Goal: Transaction & Acquisition: Obtain resource

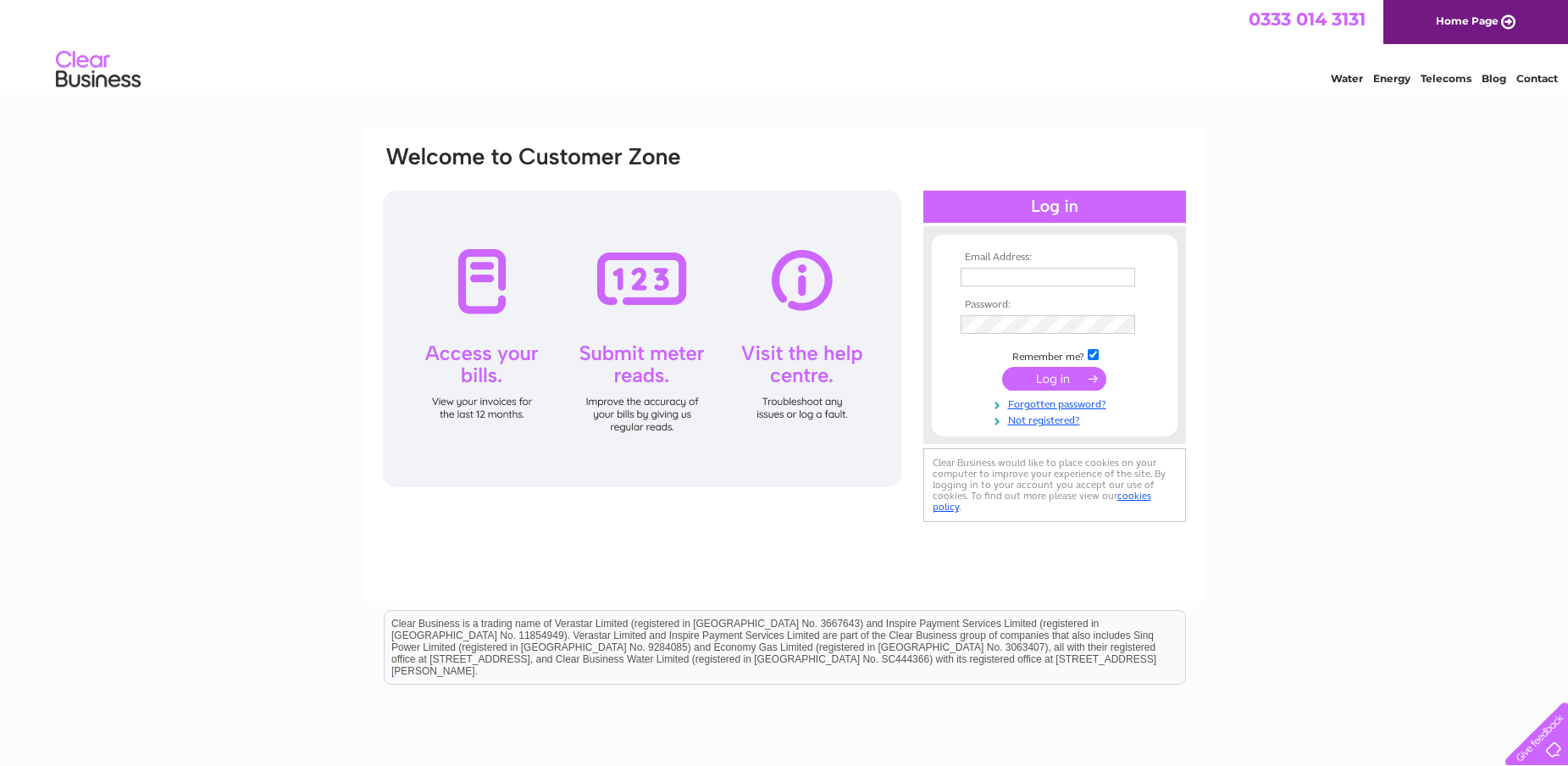
type input "[EMAIL_ADDRESS][DOMAIN_NAME]"
click at [1046, 382] on input "submit" at bounding box center [1055, 378] width 105 height 24
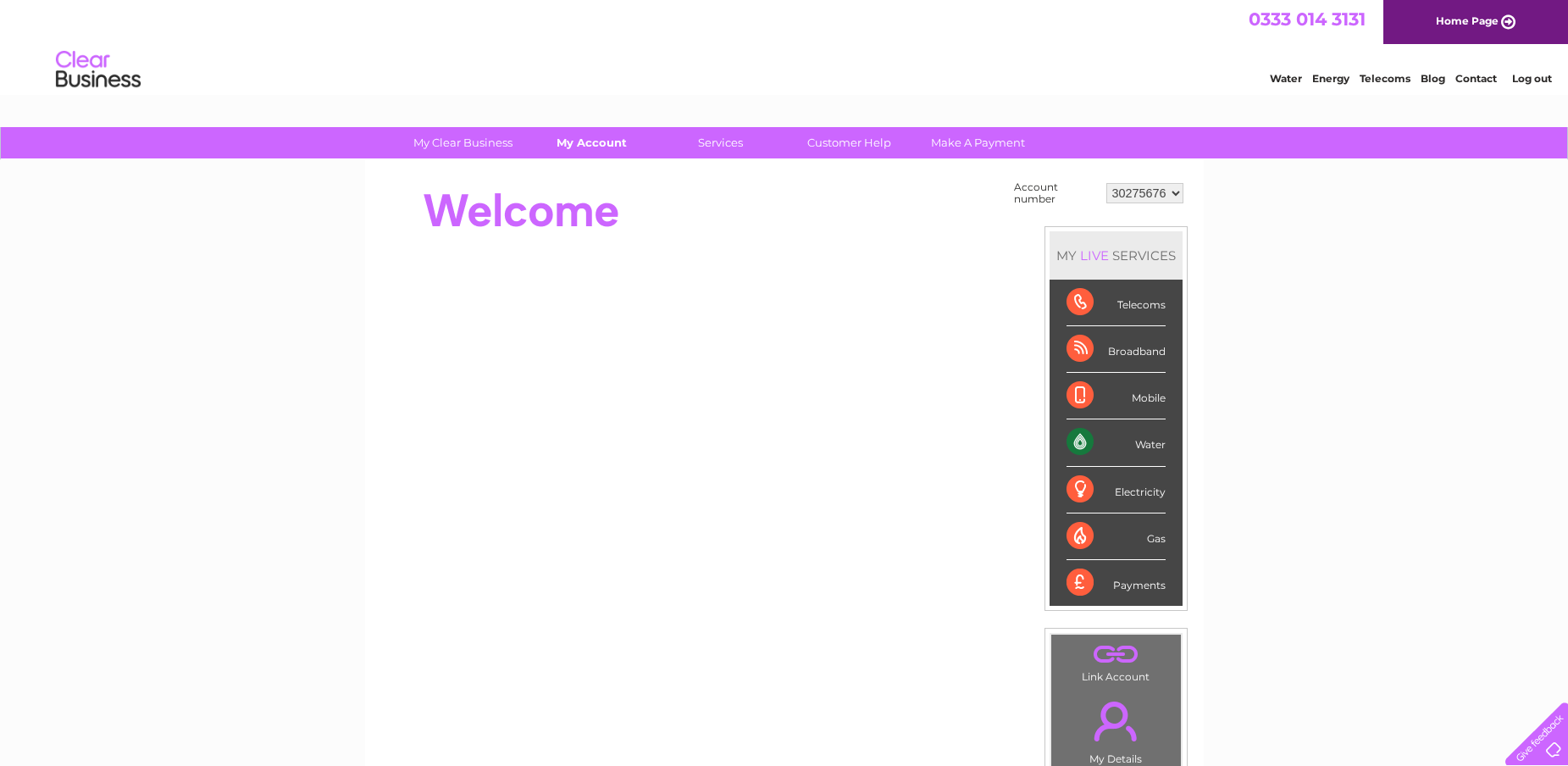
click at [585, 153] on link "My Account" at bounding box center [591, 143] width 139 height 31
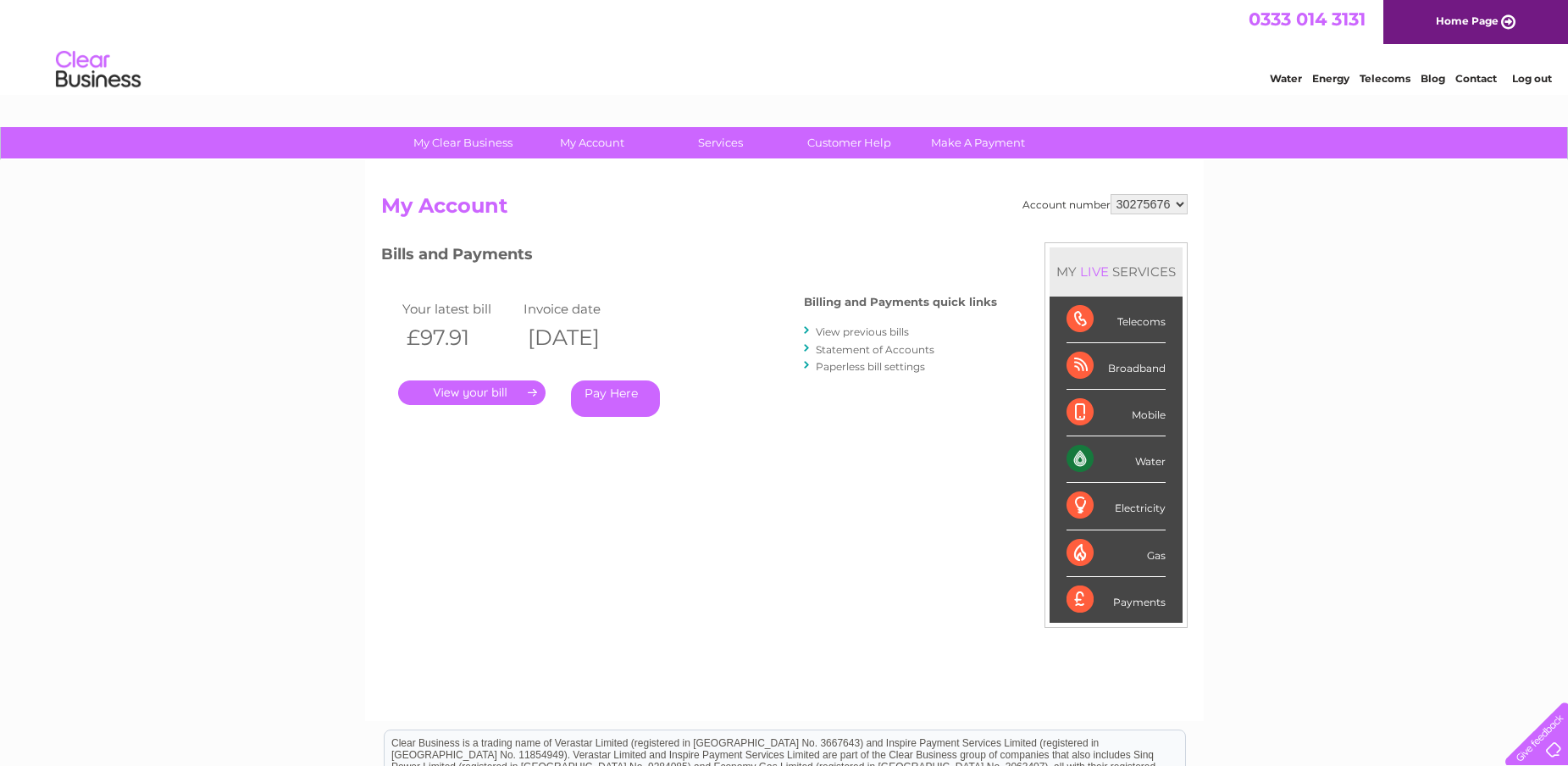
click at [853, 349] on link "Statement of Accounts" at bounding box center [875, 349] width 118 height 13
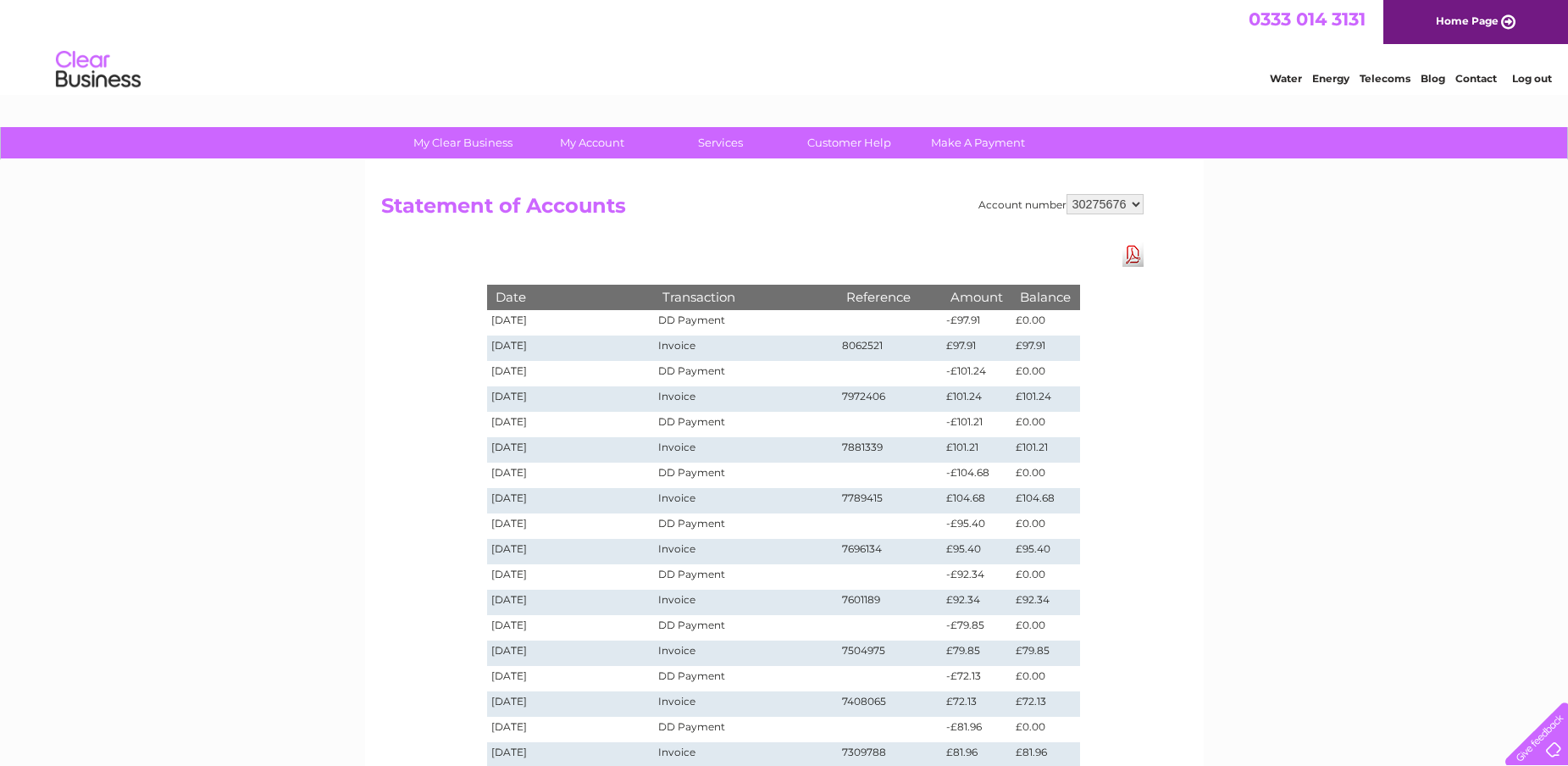
click at [686, 355] on td "Invoice" at bounding box center [746, 348] width 183 height 25
click at [582, 147] on link "My Account" at bounding box center [591, 143] width 139 height 31
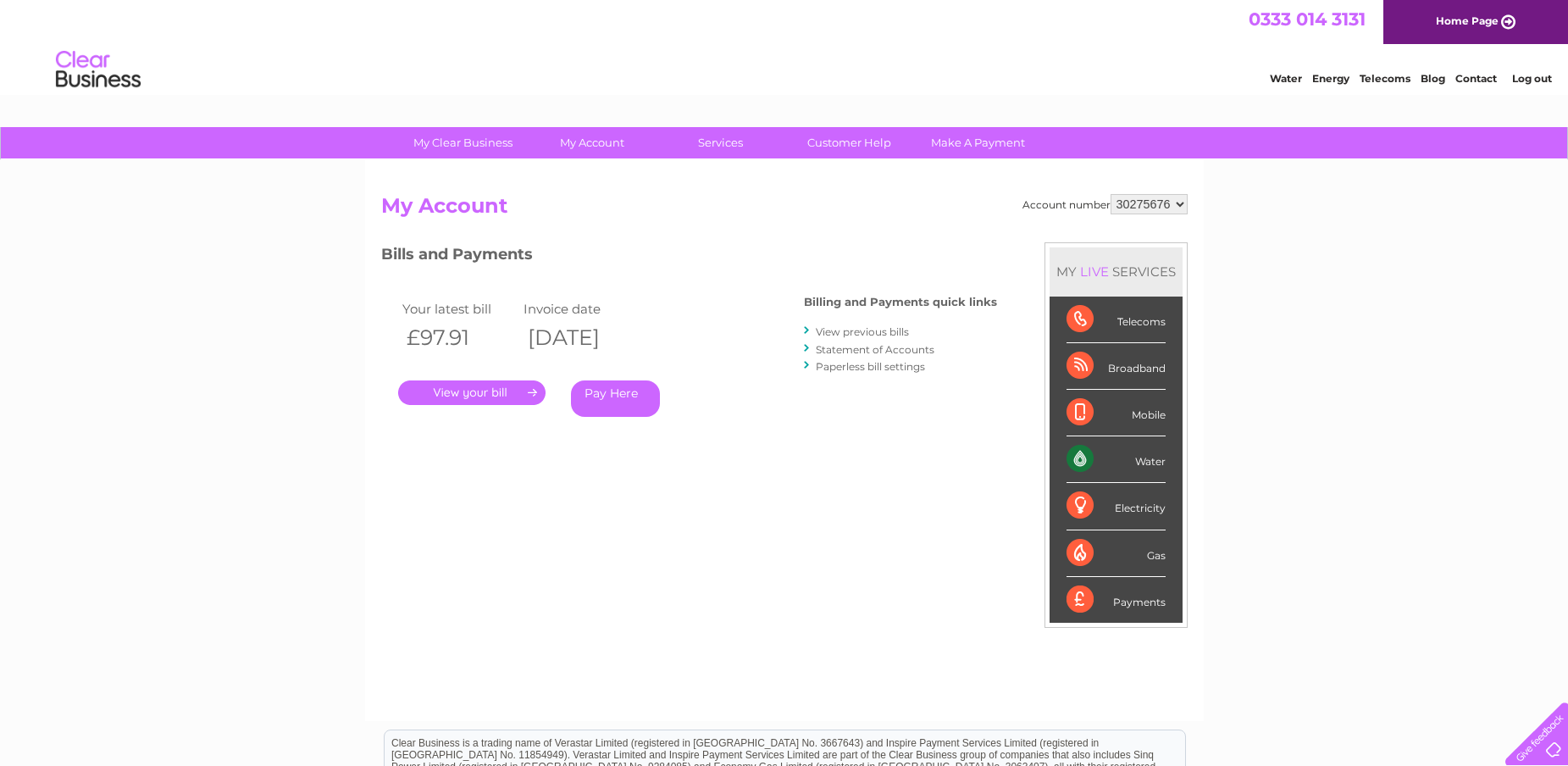
click at [897, 336] on link "View previous bills" at bounding box center [862, 331] width 93 height 13
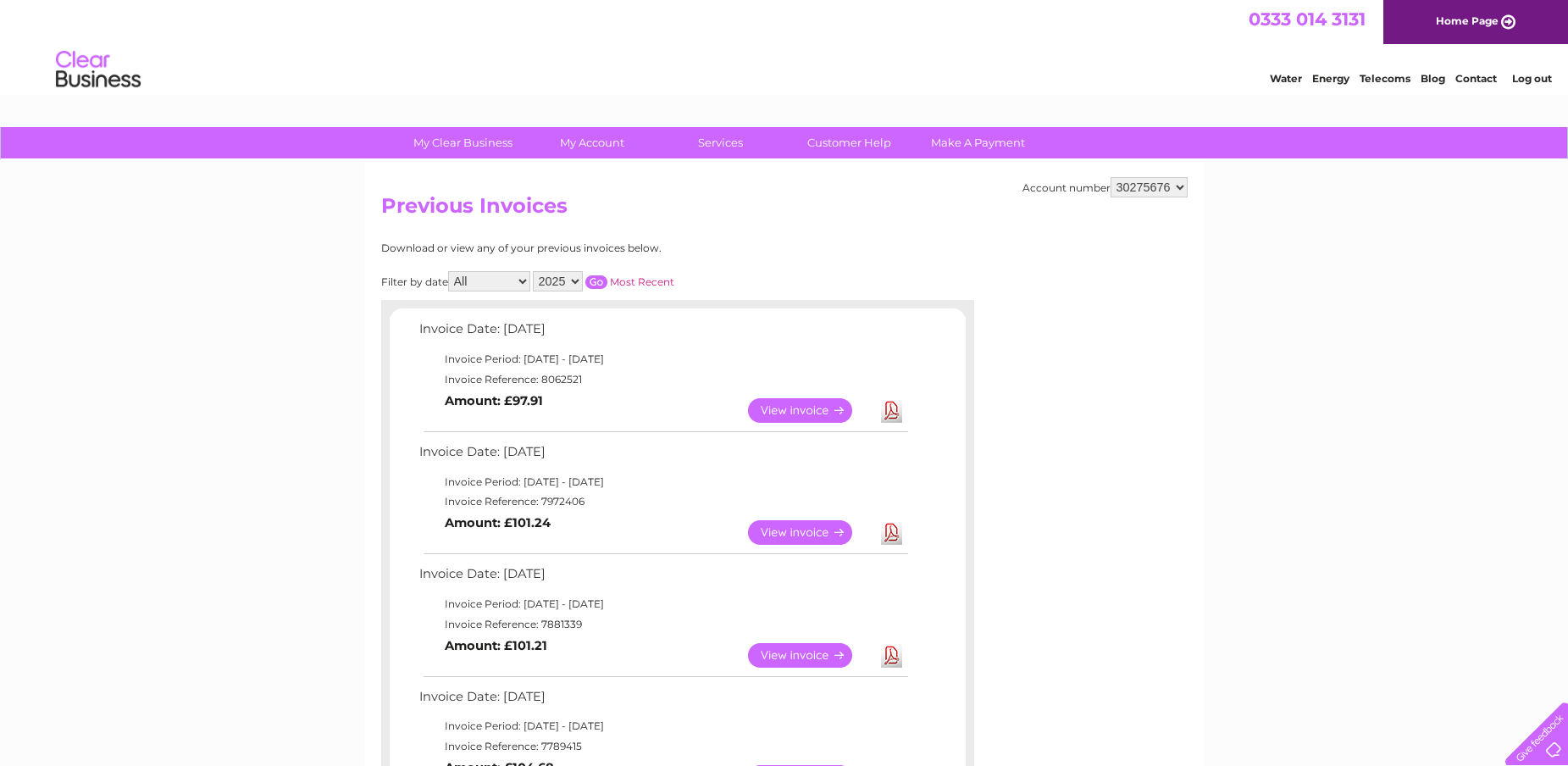
click at [532, 377] on td "Invoice Reference: 8062521" at bounding box center [663, 379] width 496 height 20
click at [802, 420] on link "View" at bounding box center [810, 410] width 125 height 24
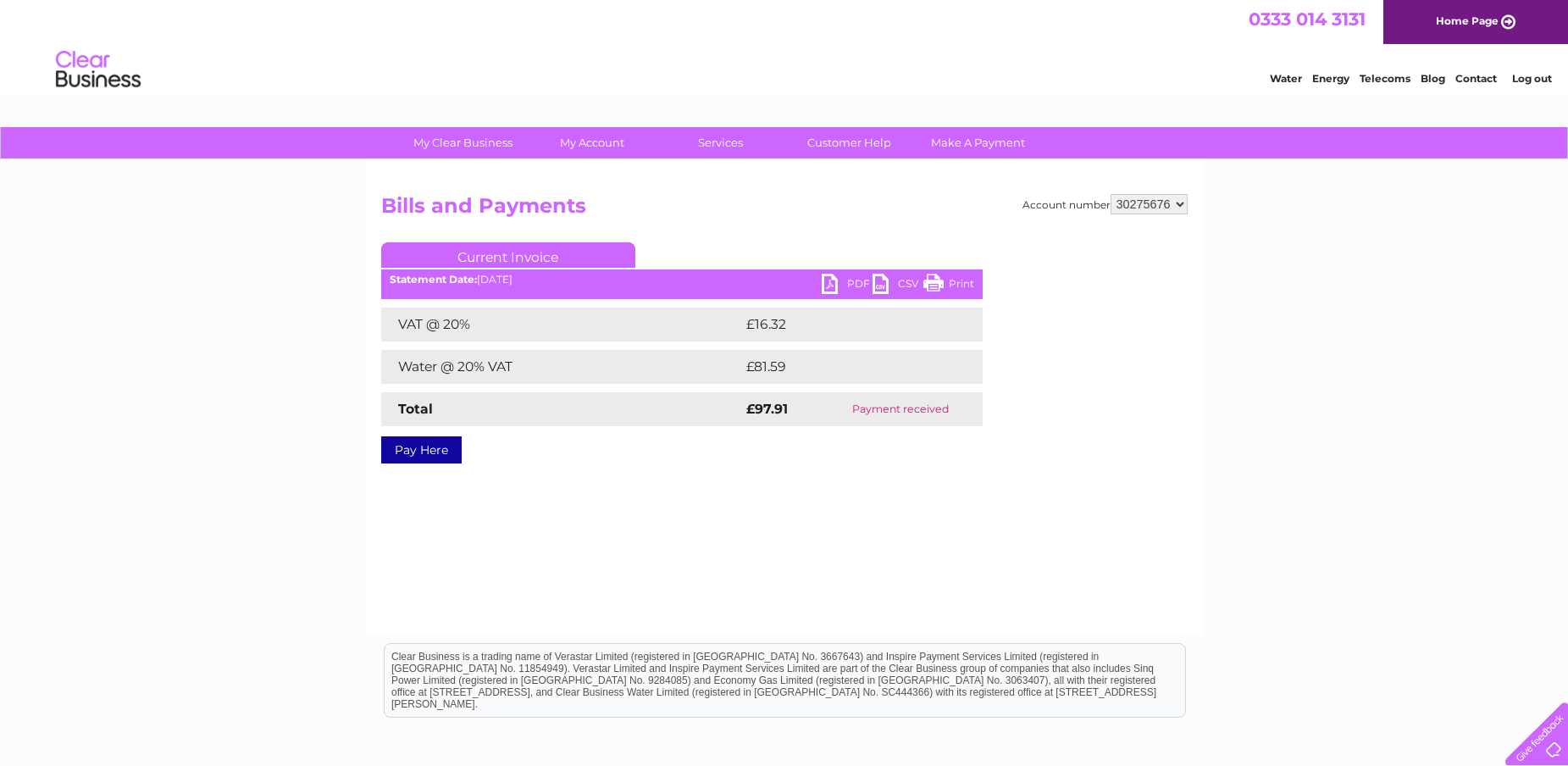
click at [836, 281] on link "PDF" at bounding box center [847, 286] width 51 height 24
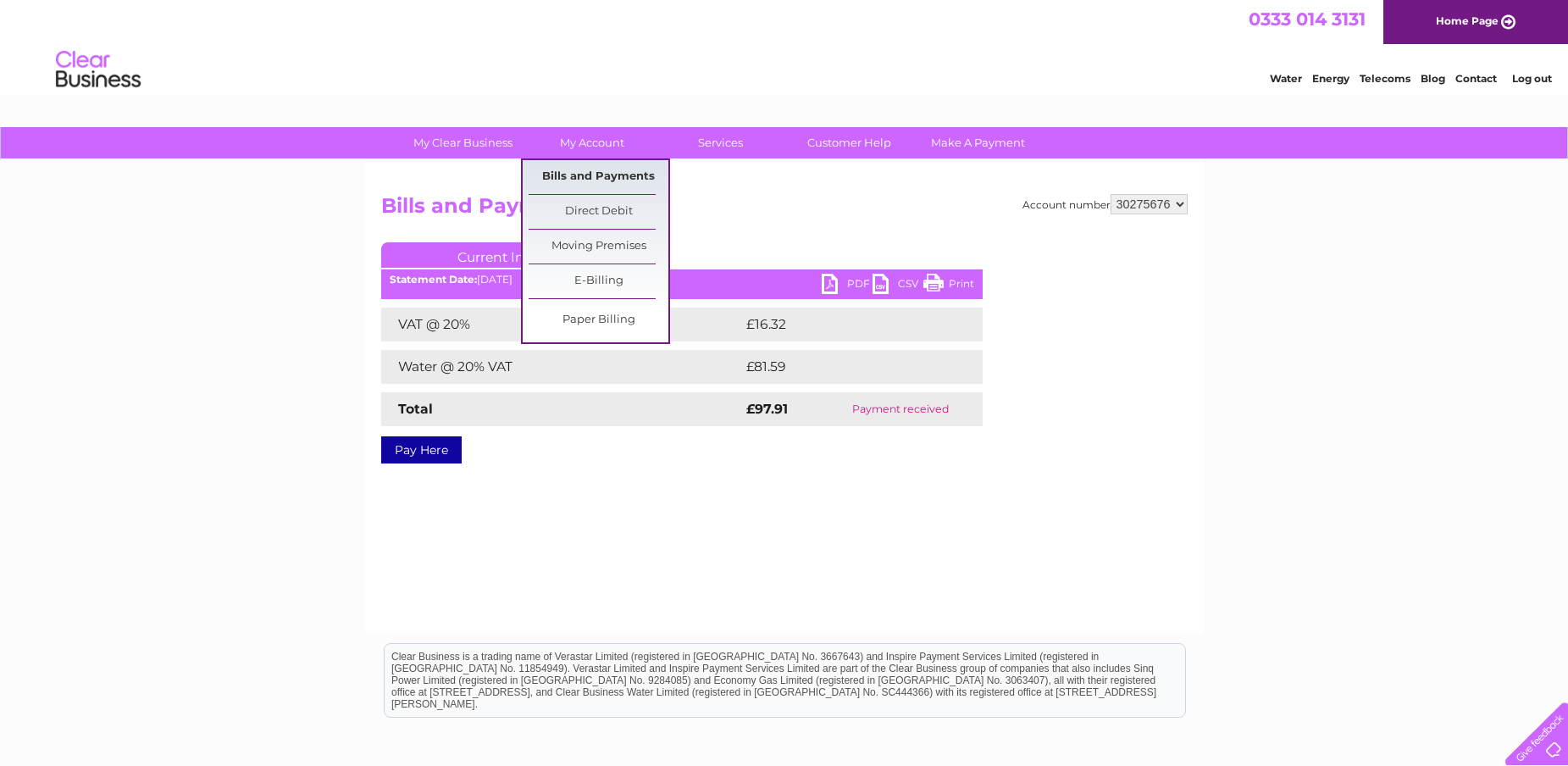
click at [567, 180] on link "Bills and Payments" at bounding box center [598, 177] width 139 height 34
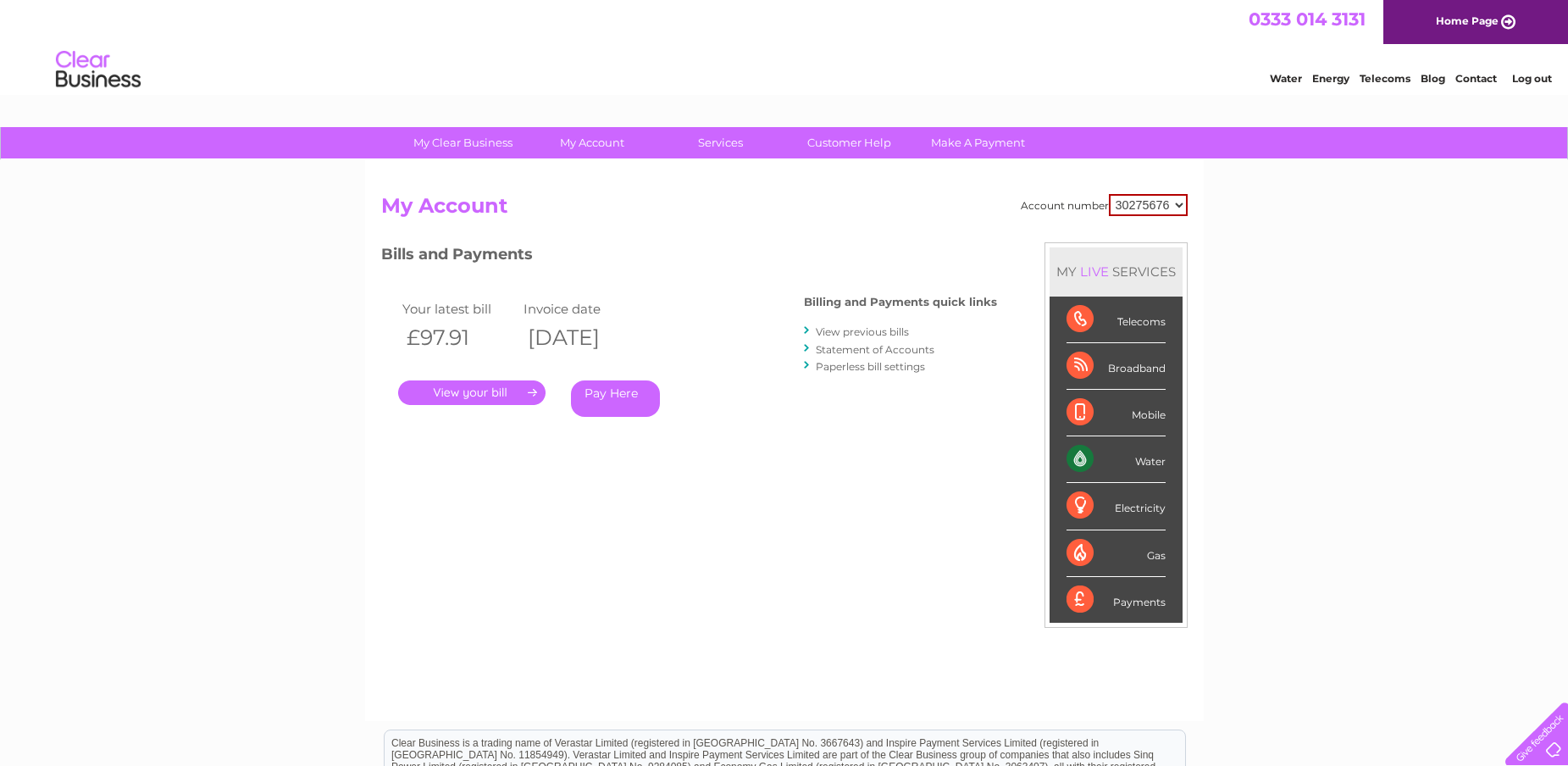
click at [838, 329] on link "View previous bills" at bounding box center [862, 331] width 93 height 13
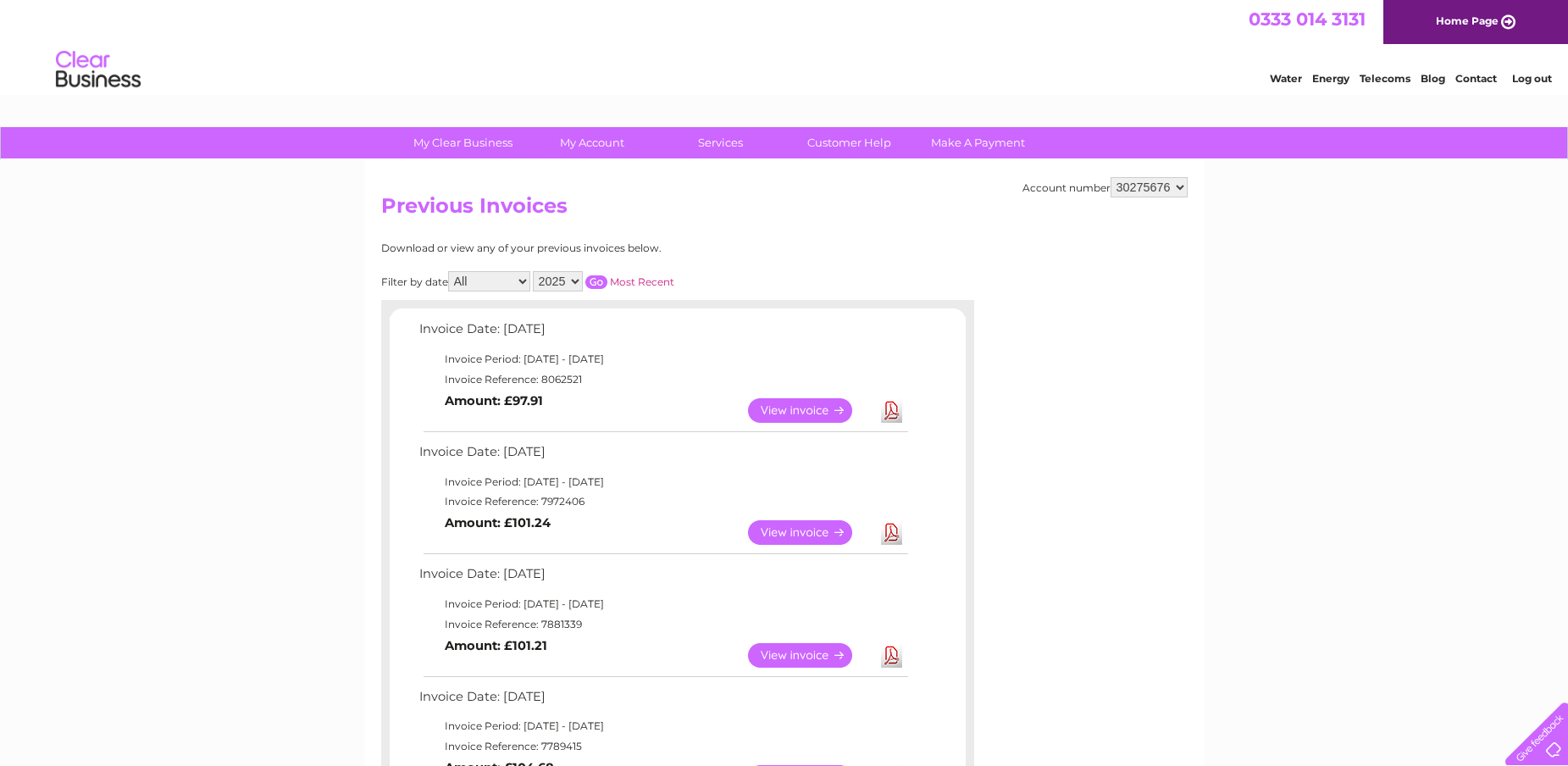
click at [823, 527] on link "View" at bounding box center [810, 532] width 125 height 24
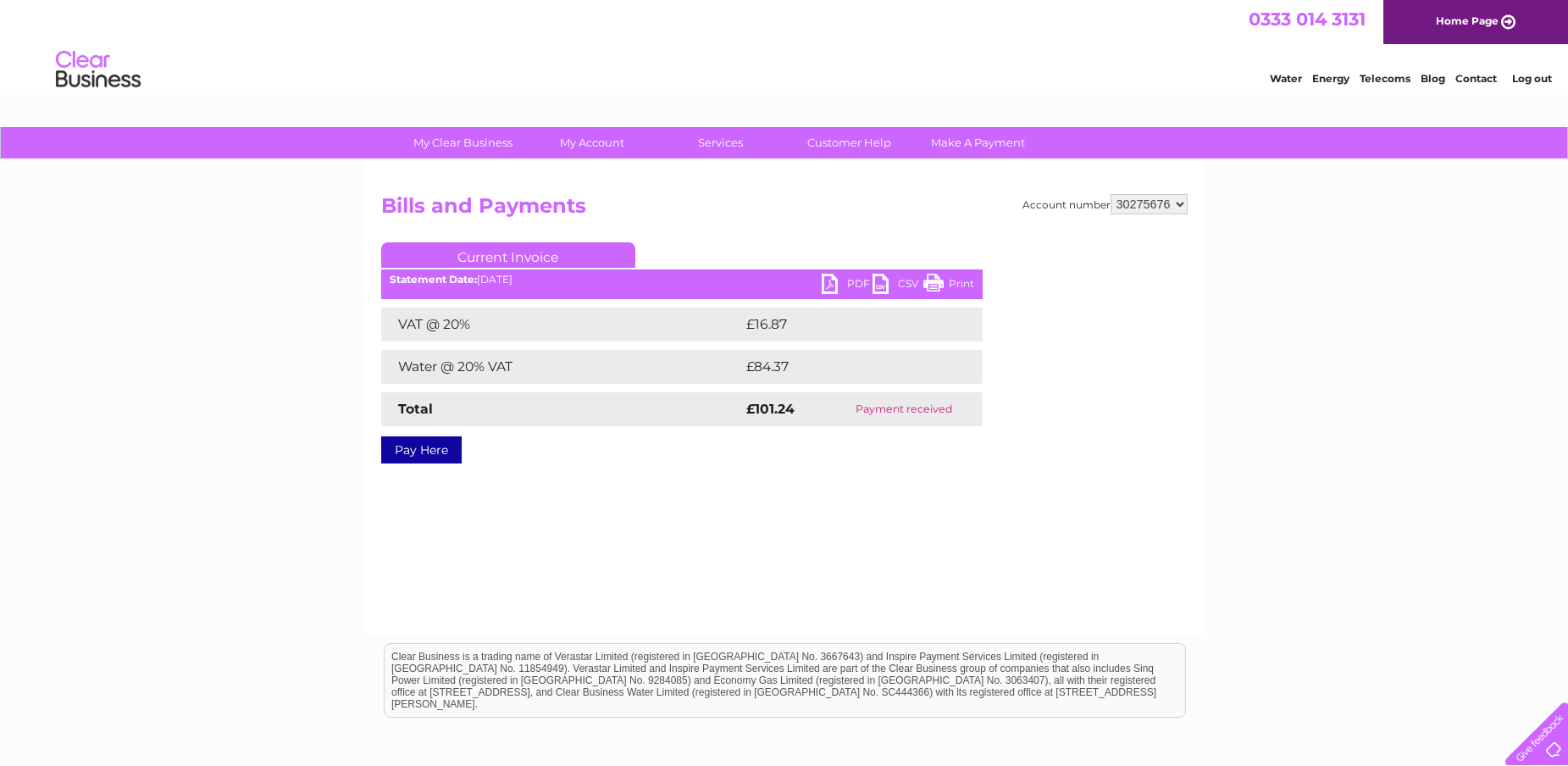
click at [828, 279] on link "PDF" at bounding box center [847, 286] width 51 height 24
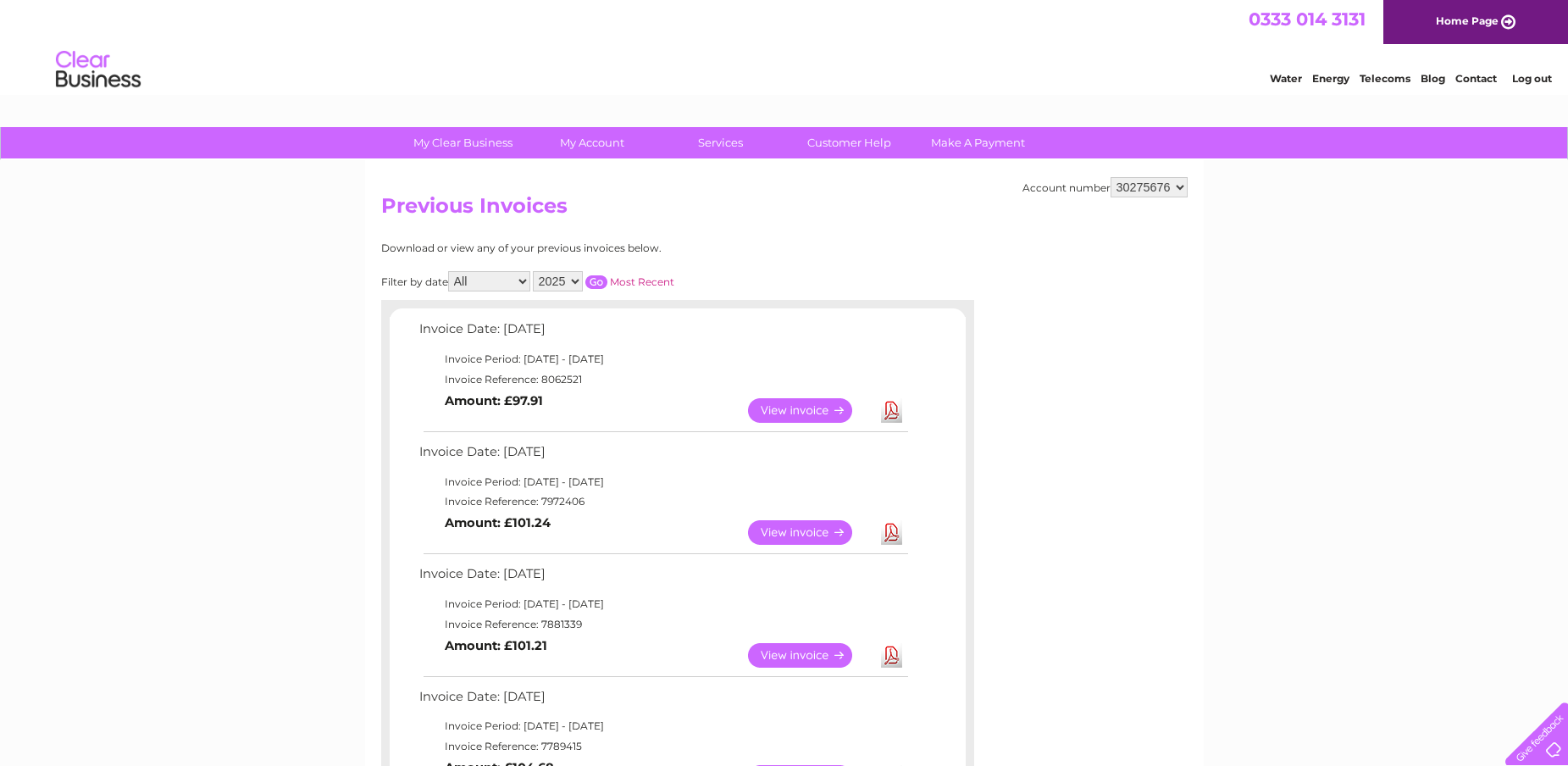
click at [782, 654] on link "View" at bounding box center [810, 655] width 125 height 24
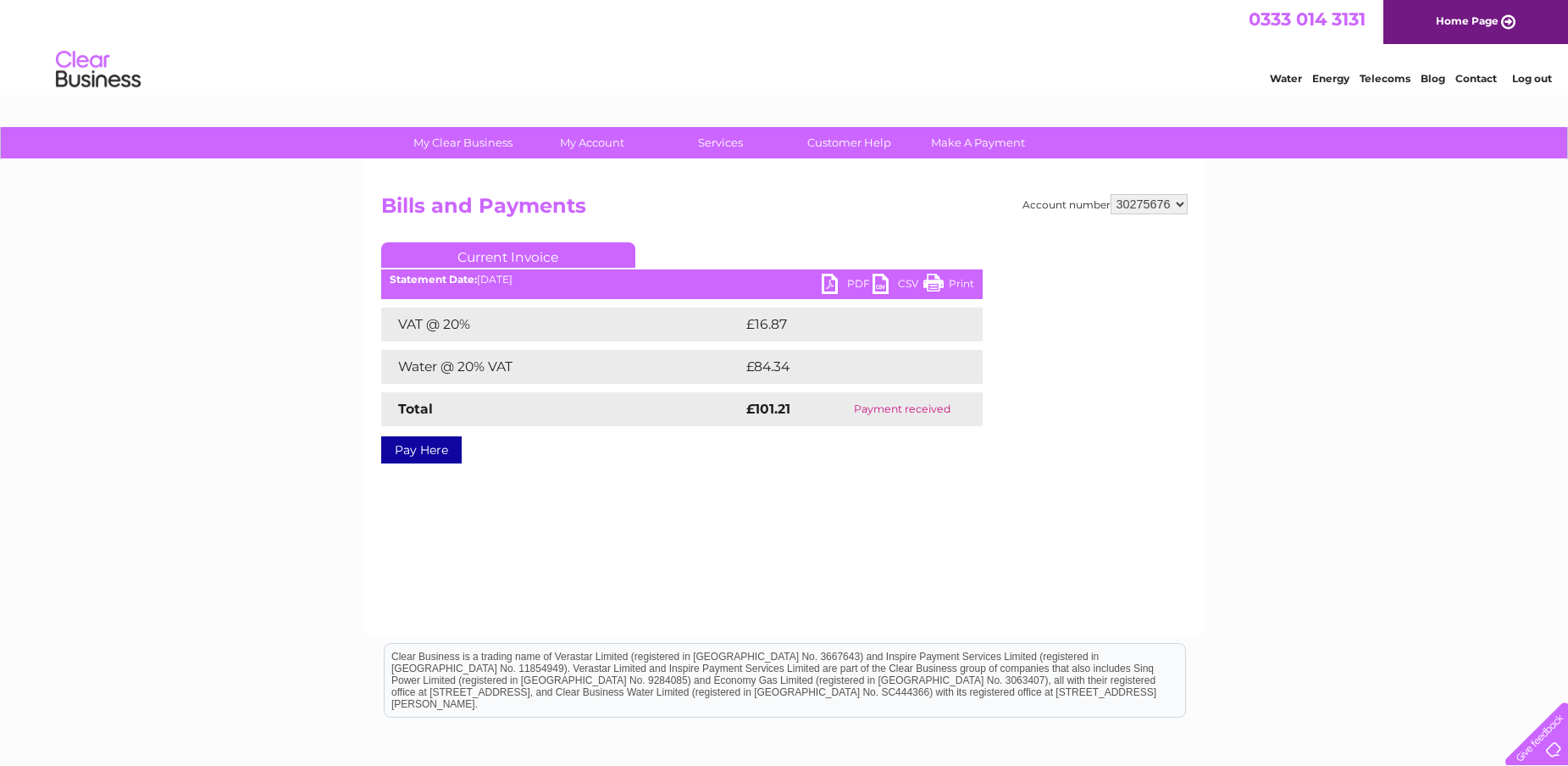
click at [838, 282] on link "PDF" at bounding box center [847, 286] width 51 height 24
click at [1183, 202] on select "30275676 30275677" at bounding box center [1149, 204] width 78 height 20
click at [1180, 201] on select "30275676 30275677" at bounding box center [1149, 204] width 78 height 20
select select "30275677"
click at [1111, 194] on select "30275676 30275677" at bounding box center [1149, 204] width 78 height 20
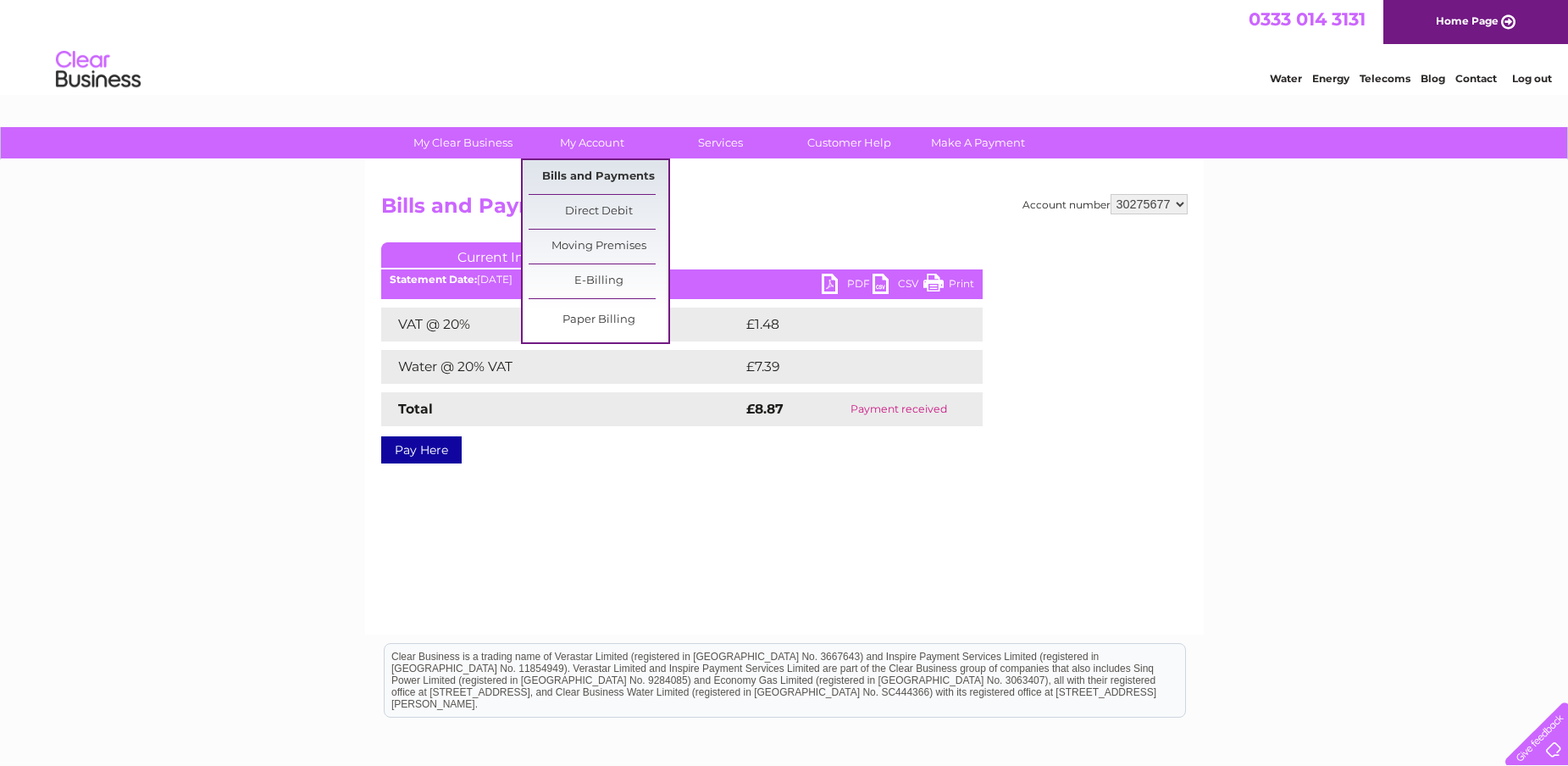
click at [590, 166] on link "Bills and Payments" at bounding box center [598, 177] width 139 height 34
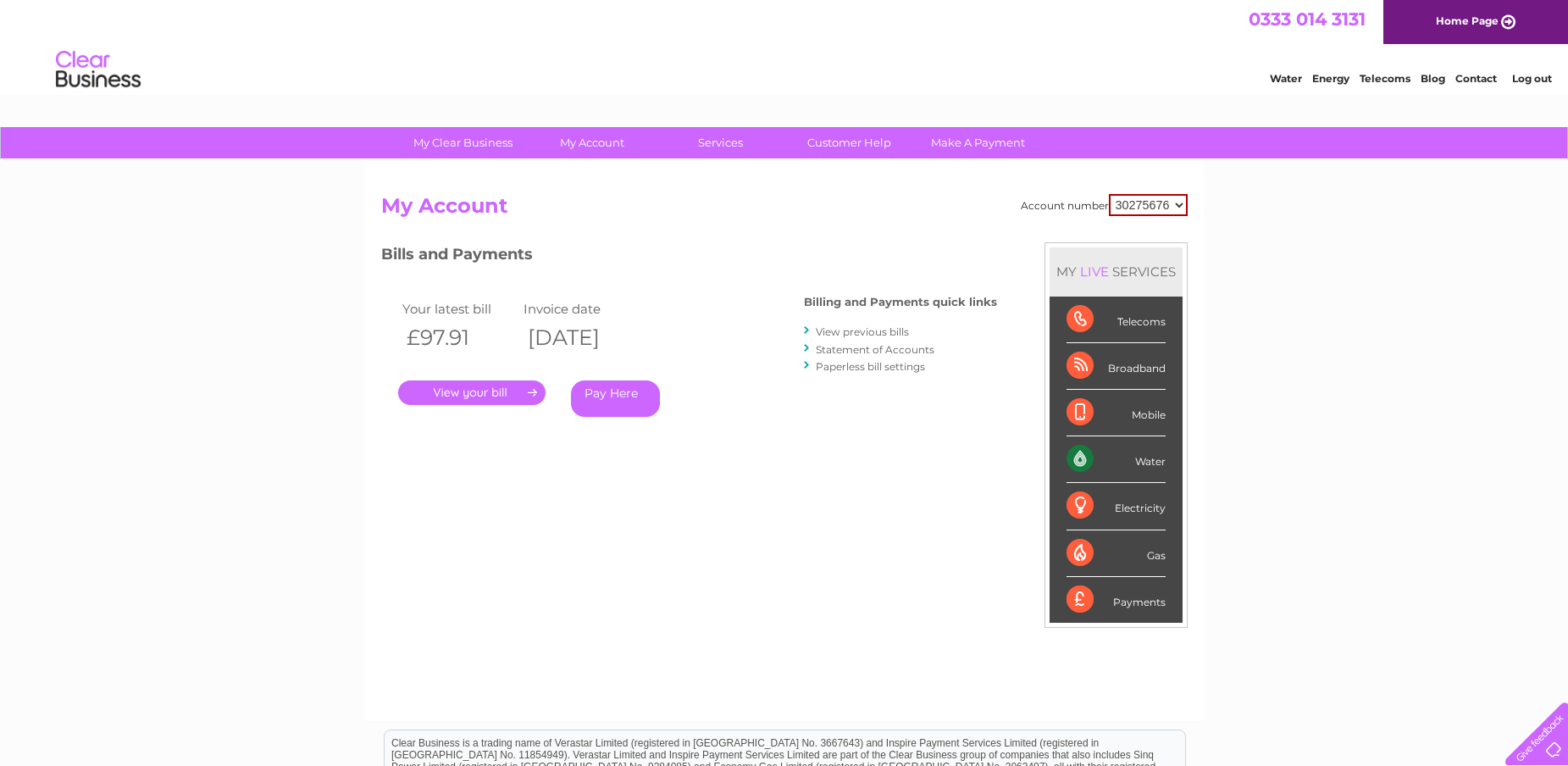
click at [876, 330] on link "View previous bills" at bounding box center [862, 331] width 93 height 13
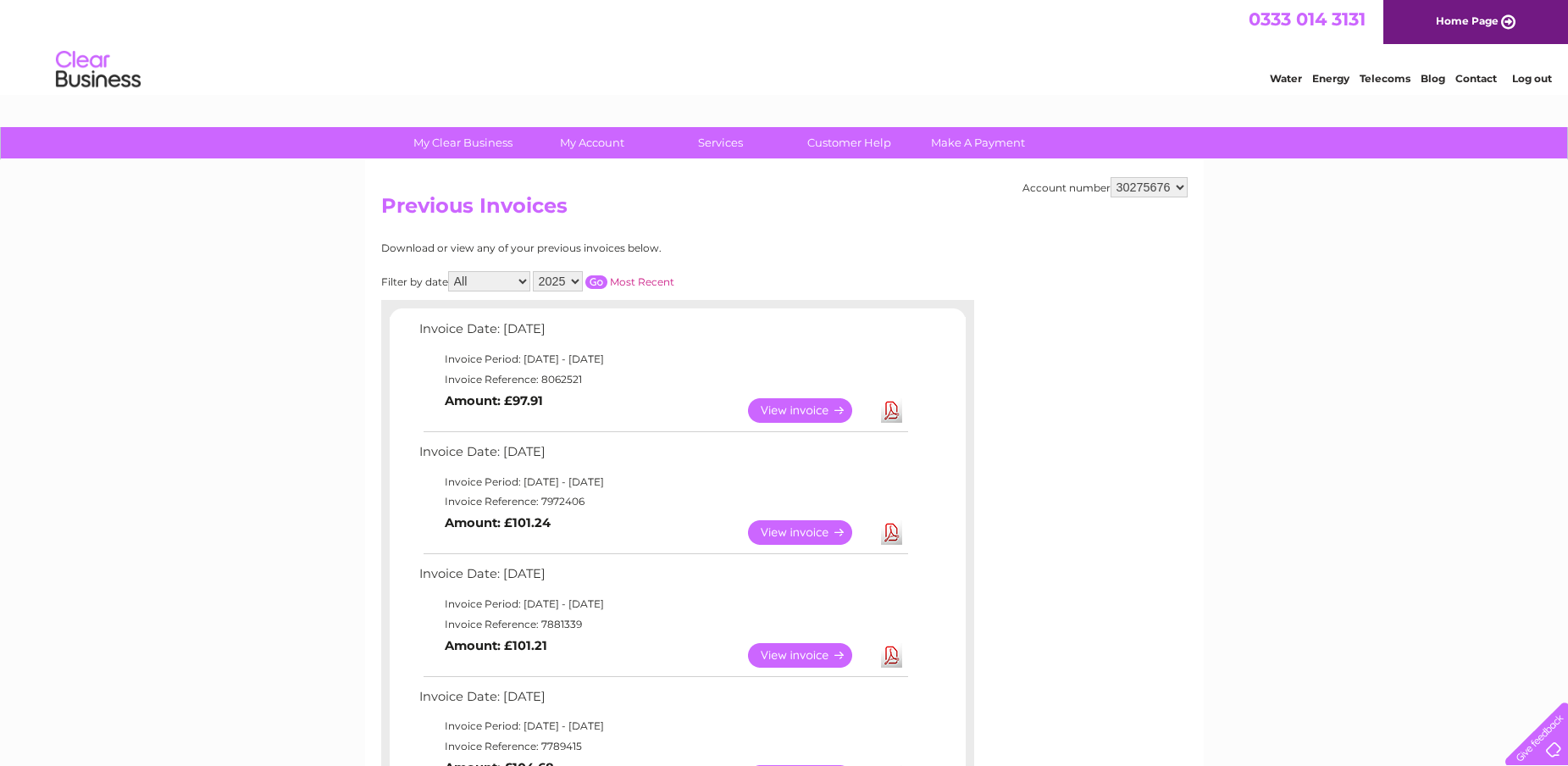
click at [1176, 186] on select "30275676 30275677" at bounding box center [1149, 186] width 78 height 20
select select "30275677"
click at [1111, 177] on select "30275676 30275677" at bounding box center [1149, 186] width 78 height 20
click at [802, 534] on link "View" at bounding box center [810, 532] width 125 height 24
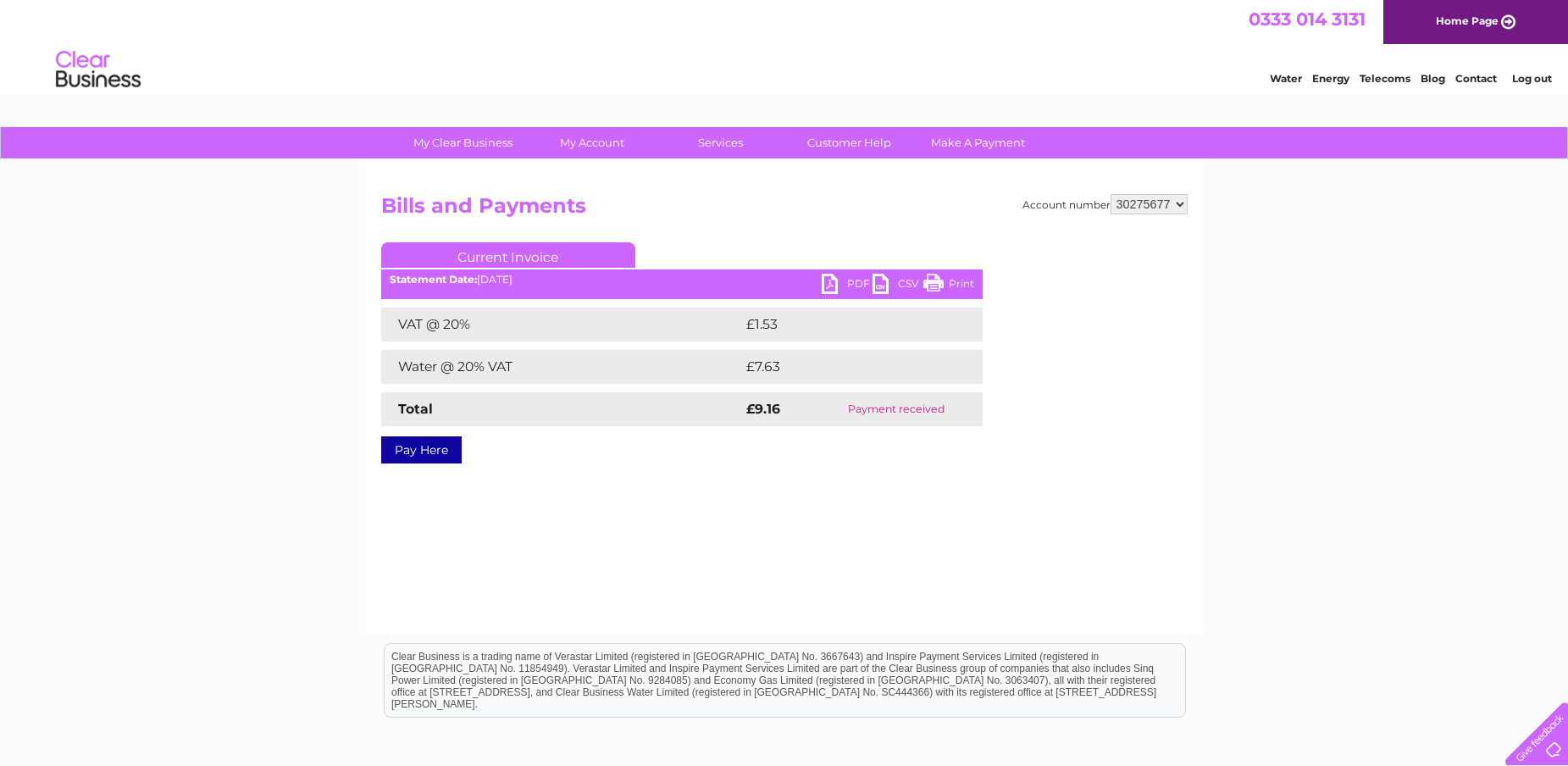
click at [826, 277] on link "PDF" at bounding box center [847, 286] width 51 height 24
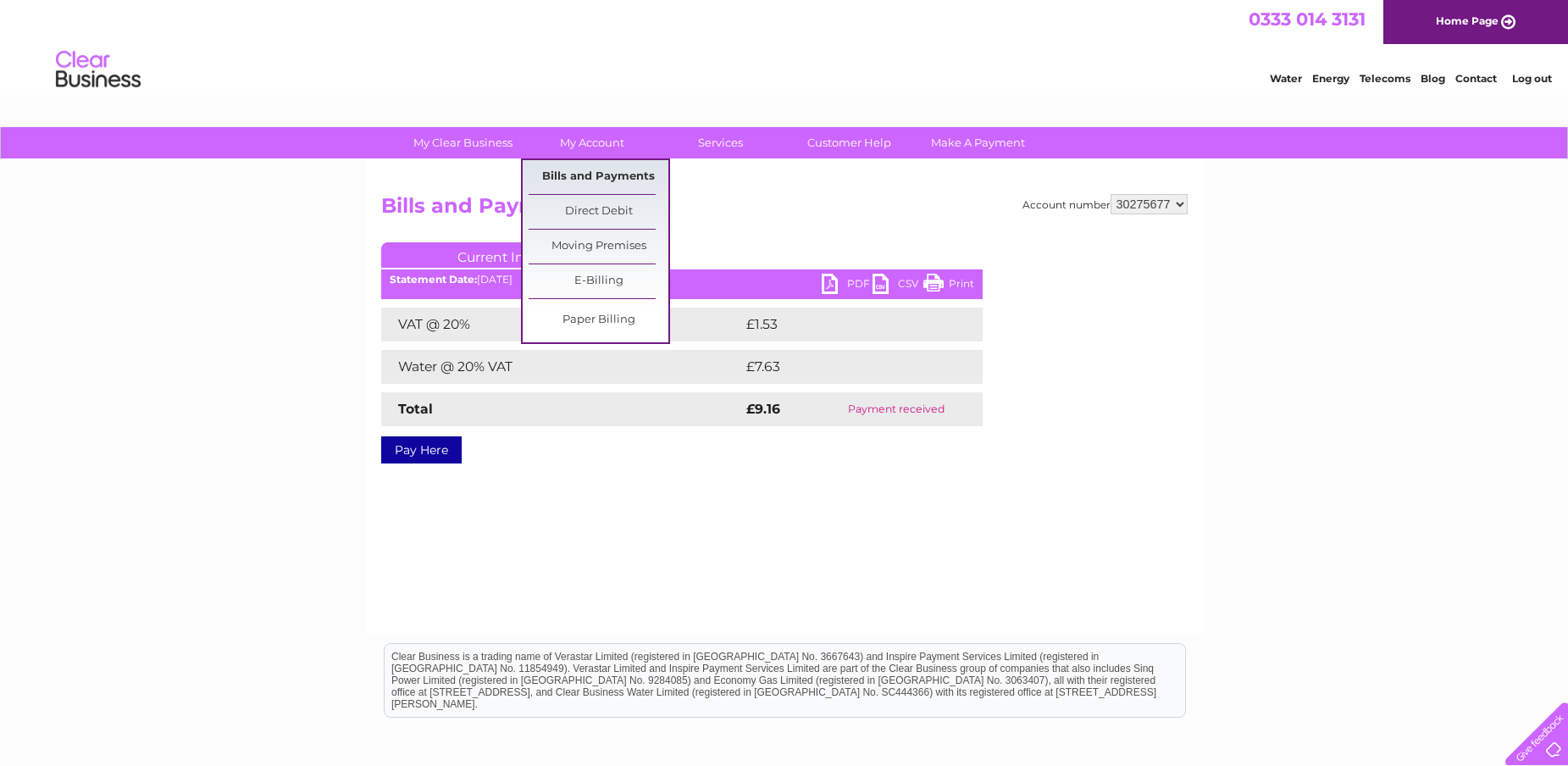
click at [585, 173] on link "Bills and Payments" at bounding box center [598, 177] width 139 height 34
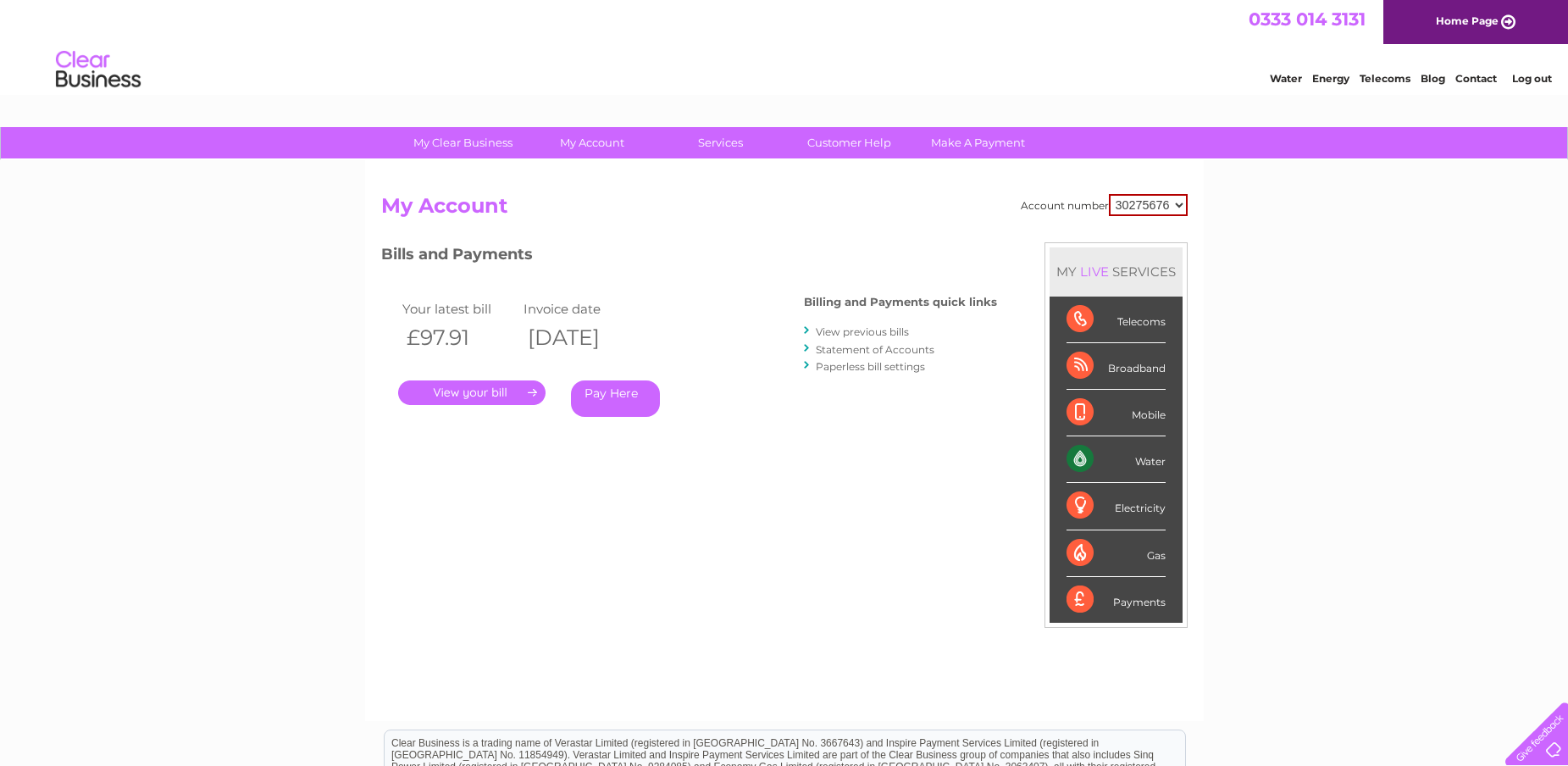
click at [838, 331] on link "View previous bills" at bounding box center [862, 331] width 93 height 13
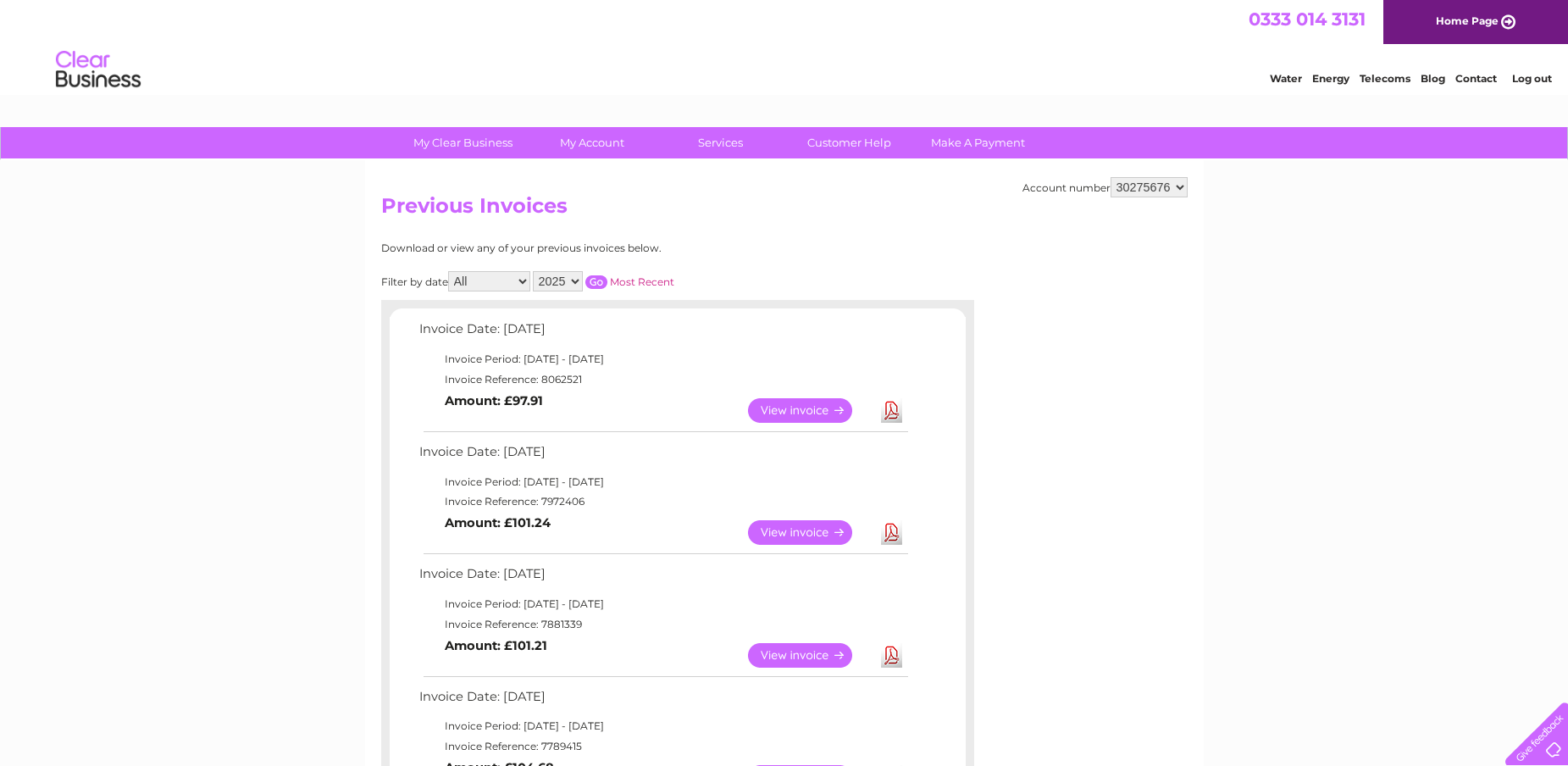
click at [1180, 184] on select "30275676 30275677" at bounding box center [1149, 186] width 78 height 20
select select "30275677"
click at [1111, 177] on select "30275676 30275677" at bounding box center [1149, 186] width 78 height 20
click at [800, 410] on link "View" at bounding box center [810, 410] width 125 height 24
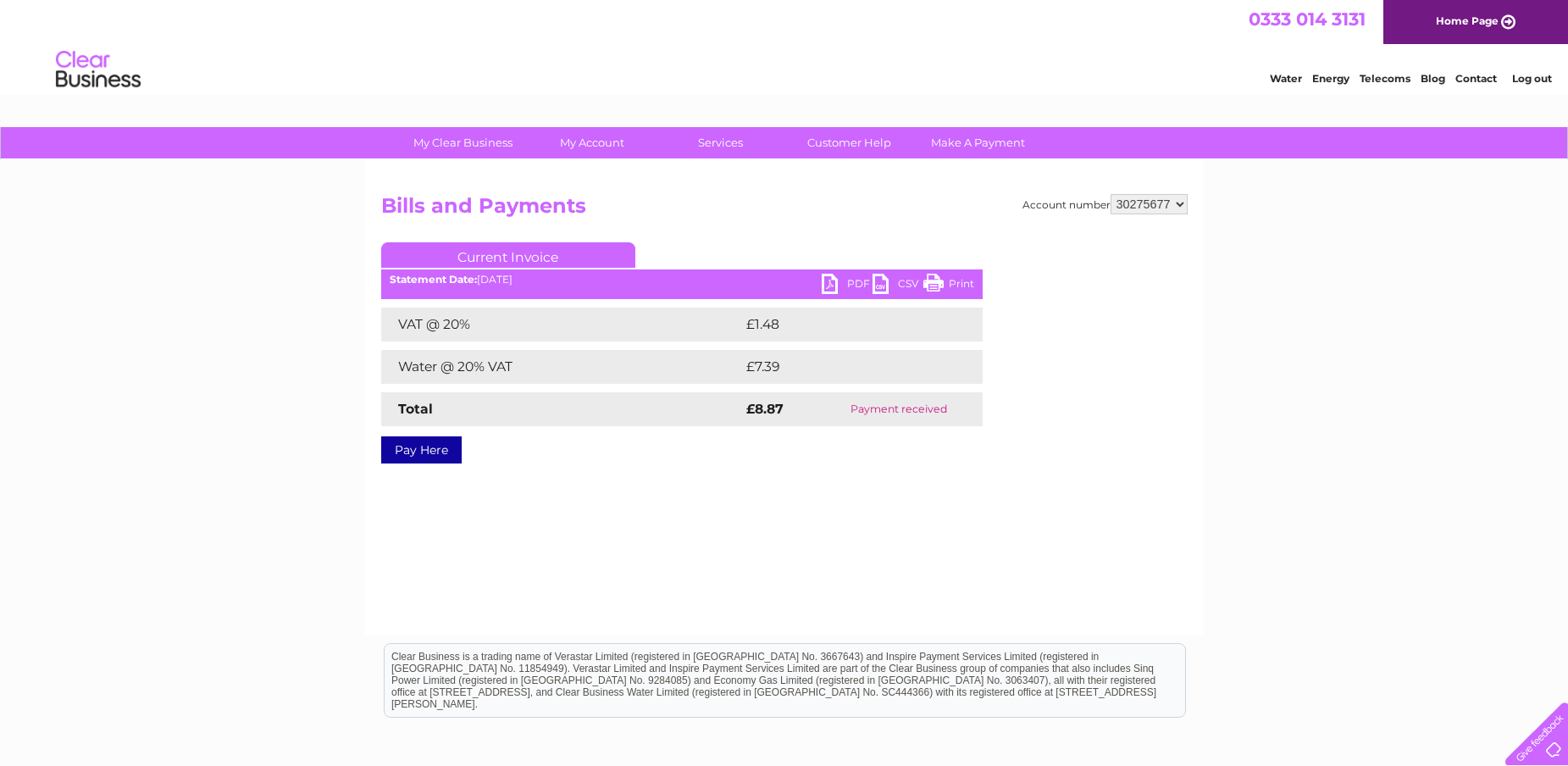
click at [834, 279] on link "PDF" at bounding box center [847, 286] width 51 height 24
